Goal: Information Seeking & Learning: Understand process/instructions

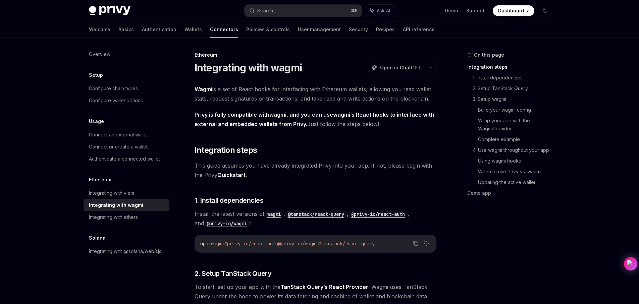
scroll to position [9, 0]
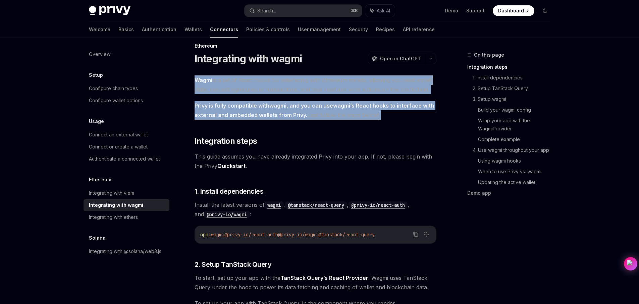
drag, startPoint x: 386, startPoint y: 122, endPoint x: 347, endPoint y: 66, distance: 67.9
drag, startPoint x: 414, startPoint y: 126, endPoint x: 331, endPoint y: 70, distance: 100.2
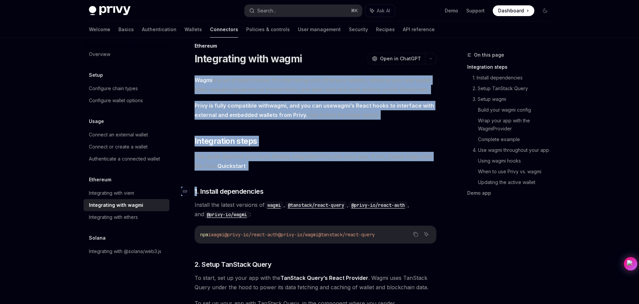
drag, startPoint x: 331, startPoint y: 70, endPoint x: 403, endPoint y: 187, distance: 137.6
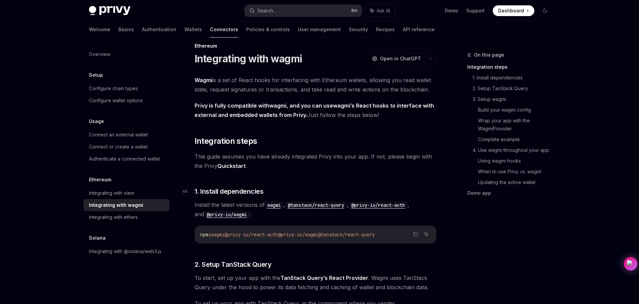
click at [403, 187] on h3 "​ 1. Install dependencies" at bounding box center [316, 191] width 242 height 9
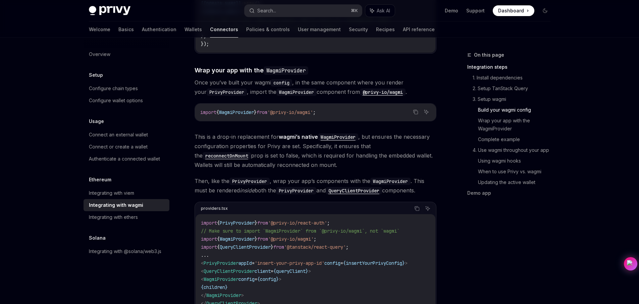
scroll to position [894, 0]
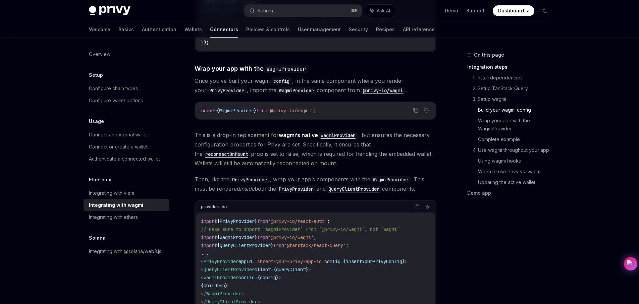
drag, startPoint x: 434, startPoint y: 178, endPoint x: 203, endPoint y: 128, distance: 236.3
click at [203, 128] on div "Ethereum Integrating with wagmi OpenAI Open in ChatGPT OpenAI Open in ChatGPT W…" at bounding box center [252, 243] width 371 height 2173
click at [203, 131] on span "This is a drop-in replacement for wagmi’s native WagmiProvider , but ensures th…" at bounding box center [316, 150] width 242 height 38
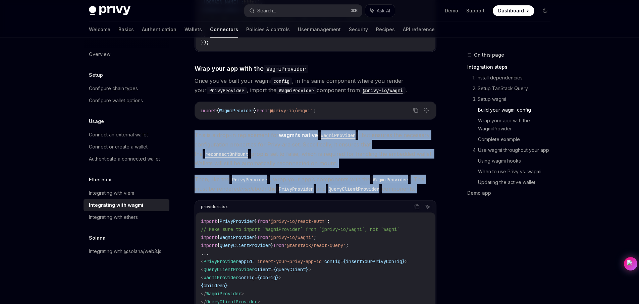
drag, startPoint x: 203, startPoint y: 128, endPoint x: 372, endPoint y: 187, distance: 179.4
click at [368, 187] on div "Wagmi is a set of React hooks for interfacing with Ethereum wallets, allowing y…" at bounding box center [316, 211] width 242 height 2040
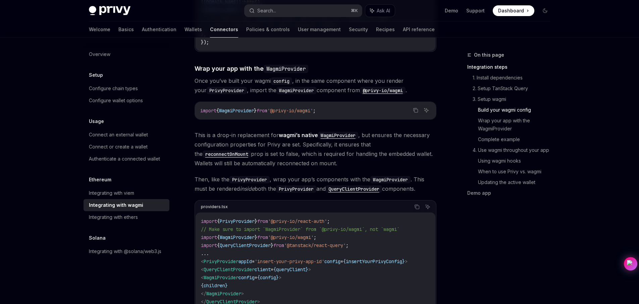
click at [446, 183] on div "On this page Integration steps 1. Install dependencies 2. Setup TanStack Query …" at bounding box center [320, 237] width 473 height 2186
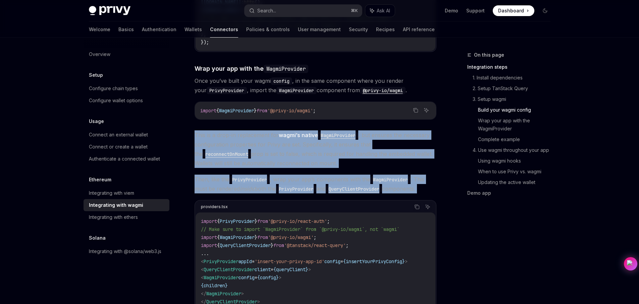
drag, startPoint x: 446, startPoint y: 183, endPoint x: 233, endPoint y: 116, distance: 223.7
click at [233, 116] on div "On this page Integration steps 1. Install dependencies 2. Setup TanStack Query …" at bounding box center [320, 237] width 473 height 2186
click at [233, 116] on div "Wagmi is a set of React hooks for interfacing with Ethereum wallets, allowing y…" at bounding box center [316, 211] width 242 height 2040
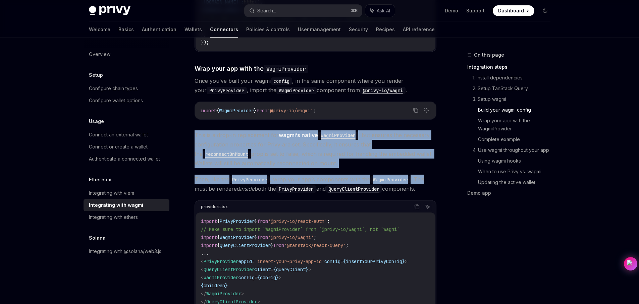
drag, startPoint x: 233, startPoint y: 116, endPoint x: 441, endPoint y: 174, distance: 216.0
click at [441, 174] on div "On this page Integration steps 1. Install dependencies 2. Setup TanStack Query …" at bounding box center [320, 237] width 473 height 2186
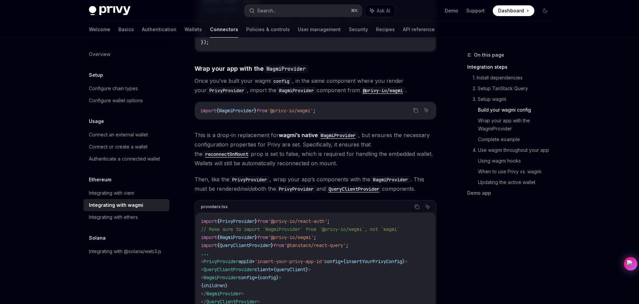
click at [444, 182] on div "On this page Integration steps 1. Install dependencies 2. Setup TanStack Query …" at bounding box center [320, 237] width 473 height 2186
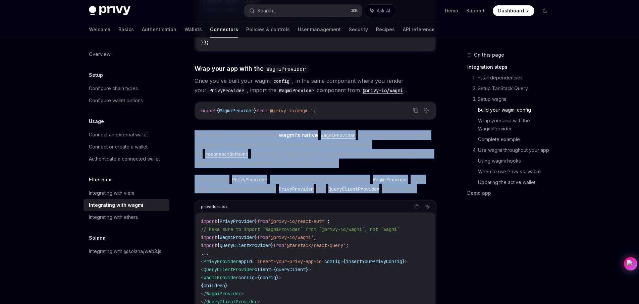
drag, startPoint x: 444, startPoint y: 182, endPoint x: 231, endPoint y: 115, distance: 222.8
click at [232, 116] on div "On this page Integration steps 1. Install dependencies 2. Setup TanStack Query …" at bounding box center [320, 237] width 473 height 2186
click at [231, 115] on div "Wagmi is a set of React hooks for interfacing with Ethereum wallets, allowing y…" at bounding box center [316, 211] width 242 height 2040
drag, startPoint x: 231, startPoint y: 115, endPoint x: 428, endPoint y: 183, distance: 208.3
click at [428, 183] on div "Wagmi is a set of React hooks for interfacing with Ethereum wallets, allowing y…" at bounding box center [316, 211] width 242 height 2040
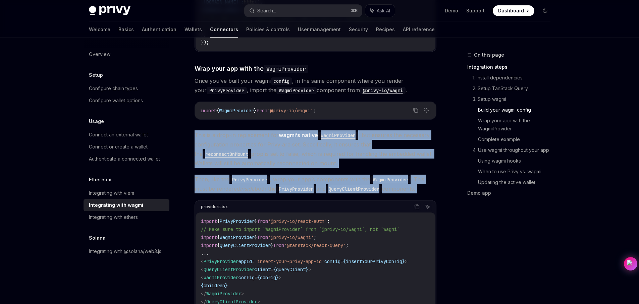
click at [428, 183] on span "Then, like the PrivyProvider , wrap your app’s components with the WagmiProvide…" at bounding box center [316, 184] width 242 height 19
drag, startPoint x: 428, startPoint y: 183, endPoint x: 224, endPoint y: 127, distance: 212.0
click at [226, 129] on div "Wagmi is a set of React hooks for interfacing with Ethereum wallets, allowing y…" at bounding box center [316, 211] width 242 height 2040
click at [224, 131] on span "This is a drop-in replacement for wagmi’s native WagmiProvider , but ensures th…" at bounding box center [316, 150] width 242 height 38
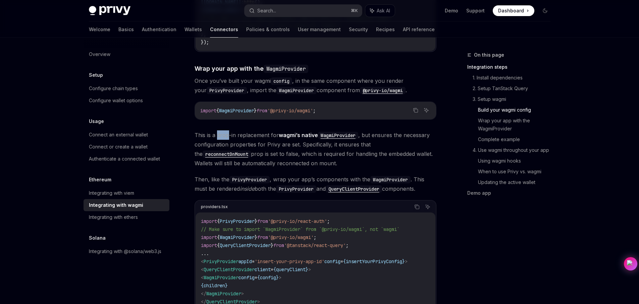
click at [224, 131] on span "This is a drop-in replacement for wagmi’s native WagmiProvider , but ensures th…" at bounding box center [316, 150] width 242 height 38
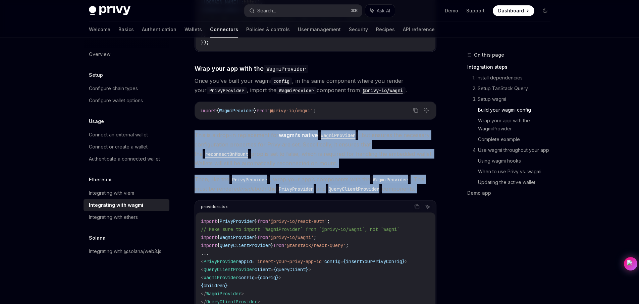
drag, startPoint x: 262, startPoint y: 131, endPoint x: 412, endPoint y: 185, distance: 159.6
click at [412, 185] on div "Wagmi is a set of React hooks for interfacing with Ethereum wallets, allowing y…" at bounding box center [316, 211] width 242 height 2040
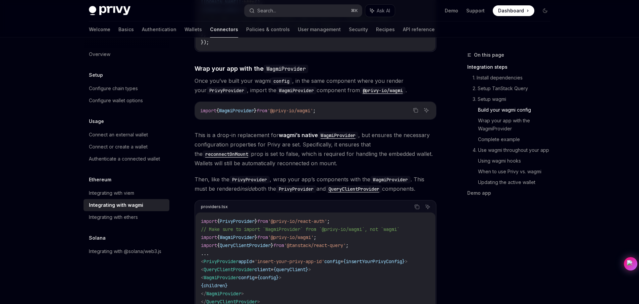
click at [468, 188] on li "Updating the active wallet" at bounding box center [511, 182] width 89 height 11
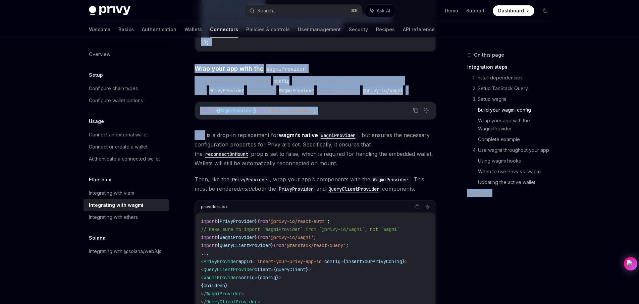
drag, startPoint x: 468, startPoint y: 188, endPoint x: 245, endPoint y: 123, distance: 232.1
click at [245, 123] on div "On this page Integration steps 1. Install dependencies 2. Setup TanStack Query …" at bounding box center [320, 237] width 473 height 2186
click at [245, 123] on div "Wagmi is a set of React hooks for interfacing with Ethereum wallets, allowing y…" at bounding box center [316, 211] width 242 height 2040
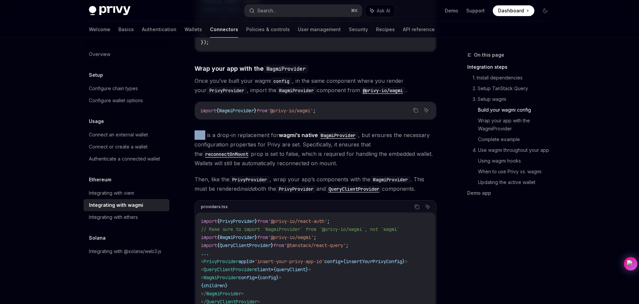
click at [245, 123] on div "Wagmi is a set of React hooks for interfacing with Ethereum wallets, allowing y…" at bounding box center [316, 211] width 242 height 2040
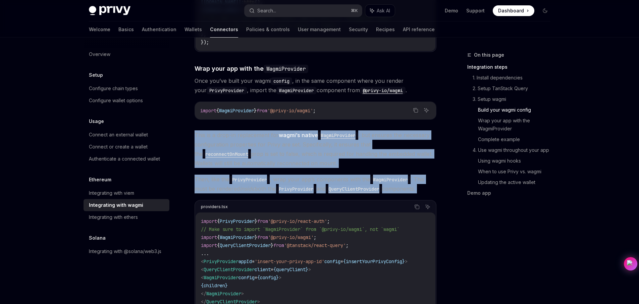
drag, startPoint x: 245, startPoint y: 123, endPoint x: 411, endPoint y: 178, distance: 175.4
click at [404, 180] on div "Wagmi is a set of React hooks for interfacing with Ethereum wallets, allowing y…" at bounding box center [316, 211] width 242 height 2040
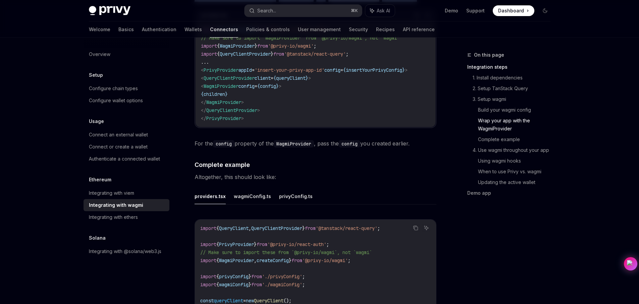
scroll to position [1100, 0]
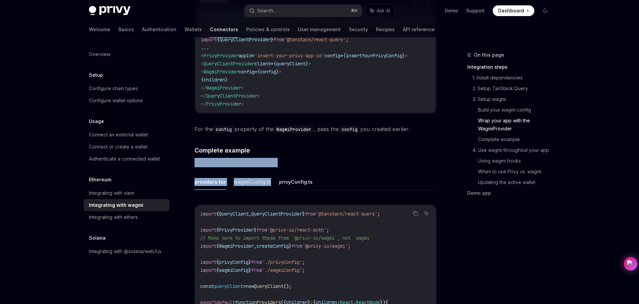
drag, startPoint x: 303, startPoint y: 166, endPoint x: 290, endPoint y: 140, distance: 29.3
click at [291, 141] on div "Wagmi is a set of React hooks for interfacing with Ethereum wallets, allowing y…" at bounding box center [316, 5] width 242 height 2040
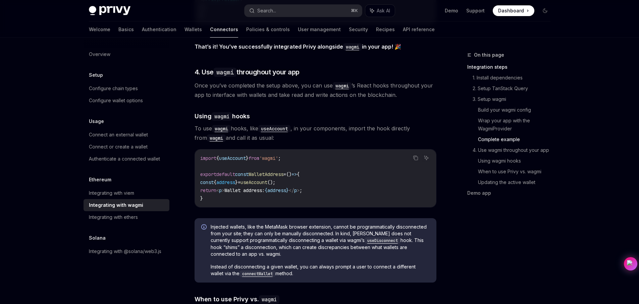
scroll to position [1455, 0]
